Goal: Transaction & Acquisition: Purchase product/service

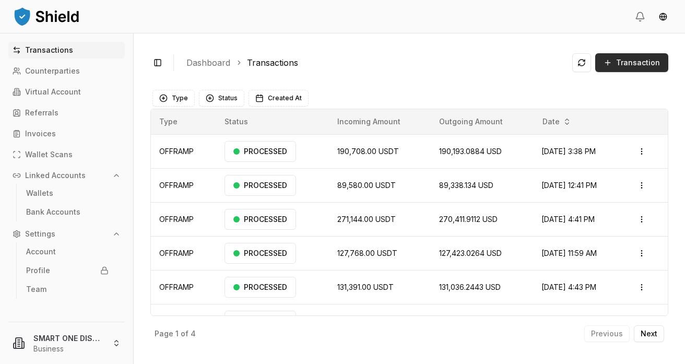
click at [628, 64] on span "Transaction" at bounding box center [638, 62] width 44 height 10
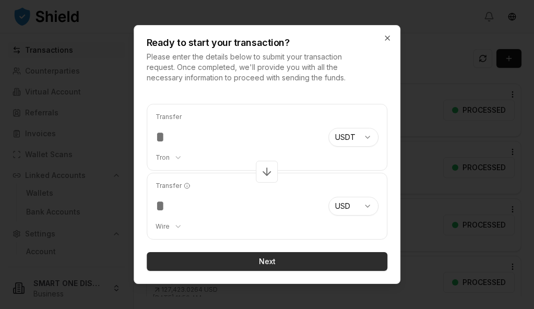
type input "******"
click at [281, 258] on button "Next" at bounding box center [267, 261] width 241 height 19
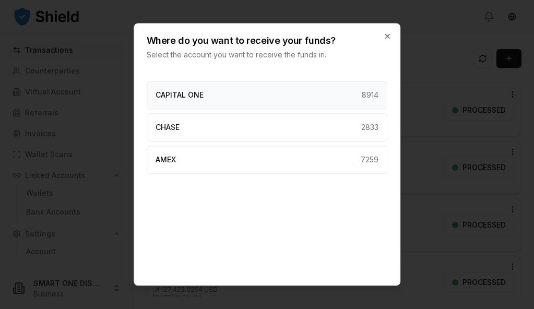
click at [264, 93] on div "CAPITAL ONE 8914" at bounding box center [267, 95] width 241 height 28
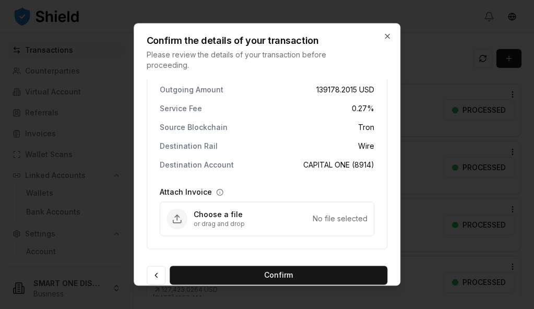
scroll to position [51, 0]
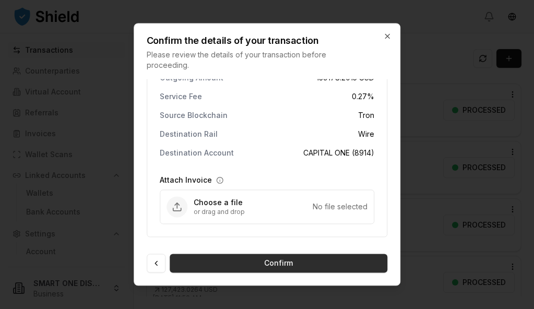
click at [280, 264] on button "Confirm" at bounding box center [279, 263] width 218 height 19
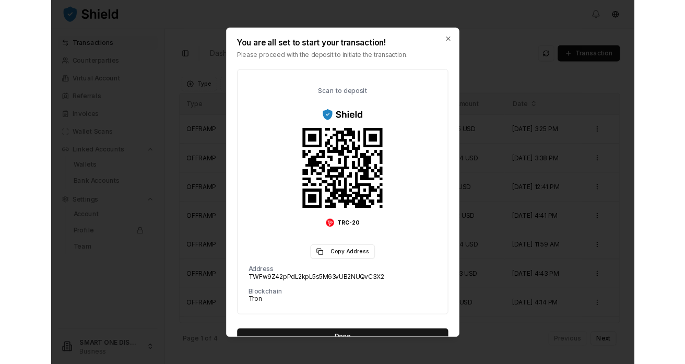
scroll to position [97, 0]
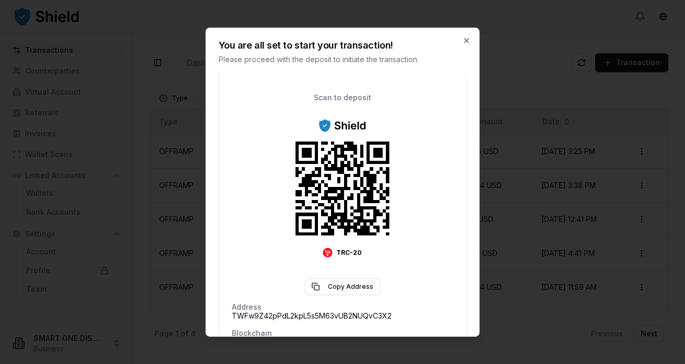
click at [104, 82] on div at bounding box center [342, 182] width 685 height 364
click at [466, 39] on icon "button" at bounding box center [466, 40] width 8 height 8
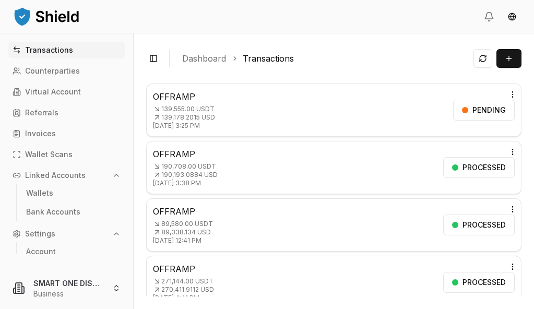
click at [175, 111] on p "139,555.00 USDT" at bounding box center [184, 109] width 62 height 8
click at [514, 92] on html "Transactions Counterparties Virtual Account Referrals Invoices Wallet Scans Lin…" at bounding box center [267, 154] width 534 height 309
click at [485, 135] on p "View Details" at bounding box center [497, 136] width 39 height 6
